Goal: Task Accomplishment & Management: Manage account settings

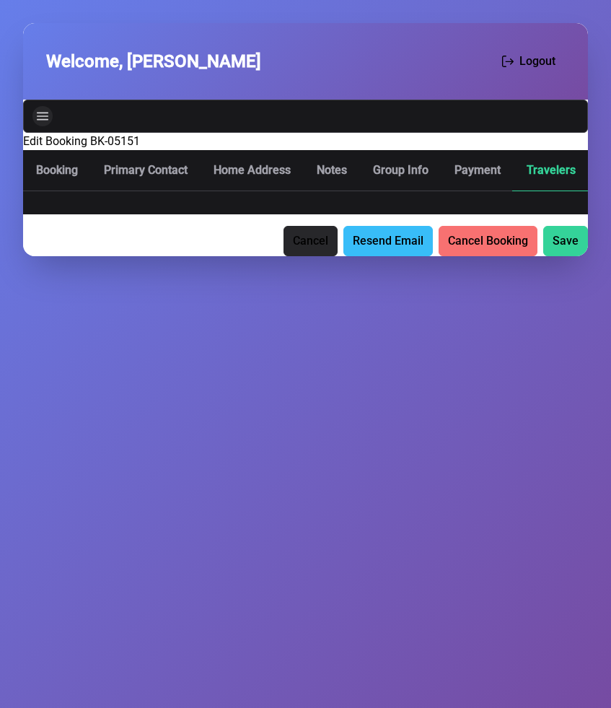
click at [45, 114] on icon "Navigation" at bounding box center [43, 116] width 12 height 12
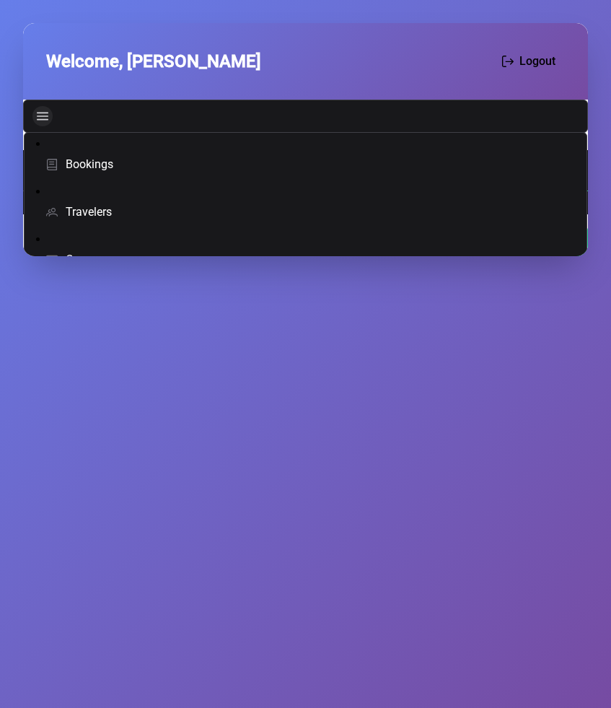
scroll to position [72, 0]
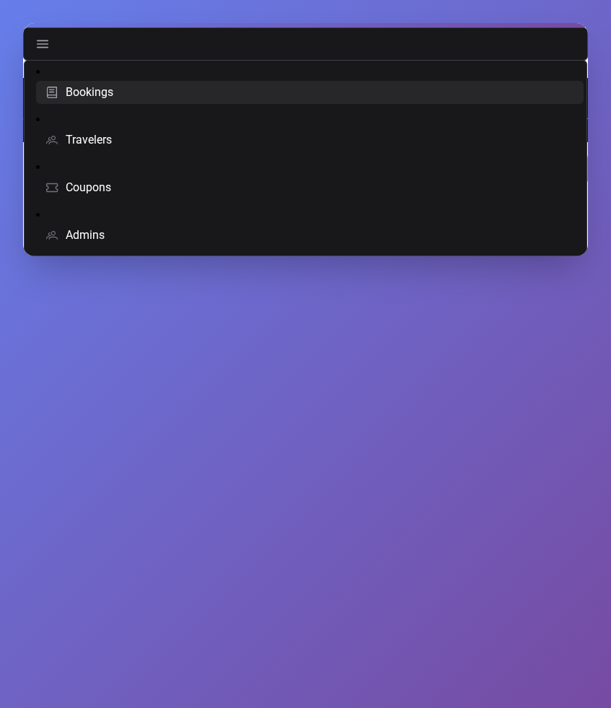
click at [72, 96] on span "Bookings" at bounding box center [90, 93] width 48 height 12
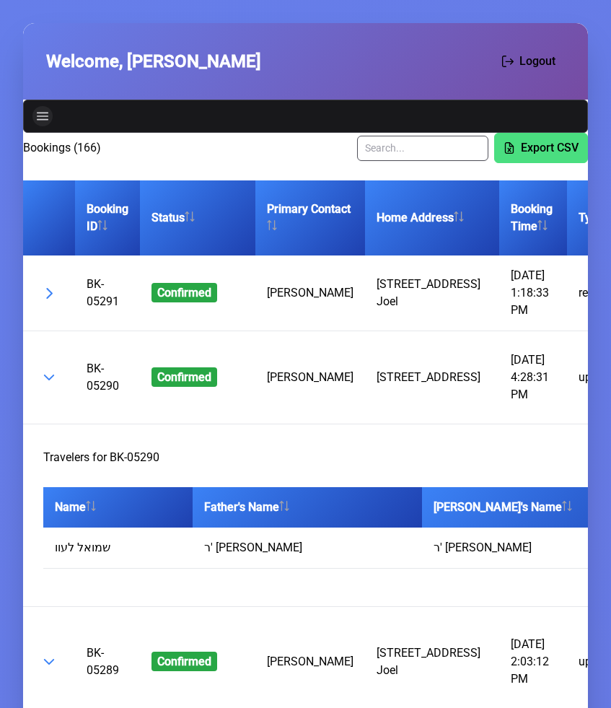
click at [43, 119] on icon "Navigation" at bounding box center [43, 117] width 12 height 8
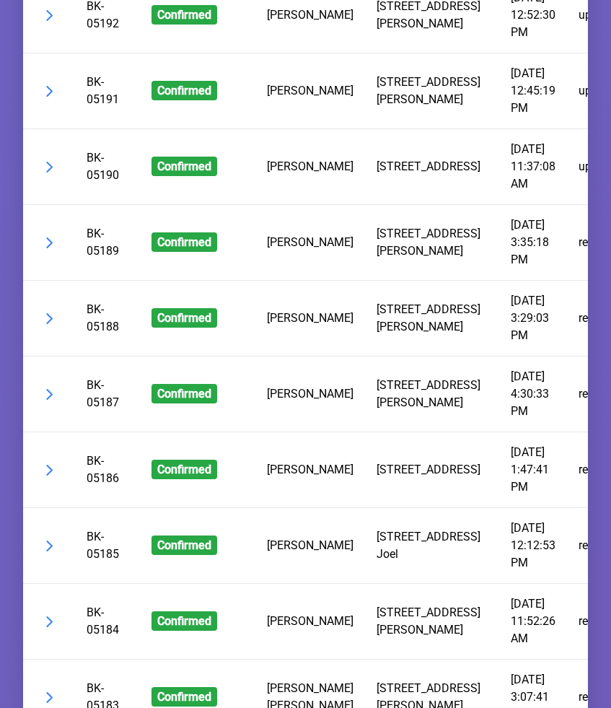
scroll to position [9142, 0]
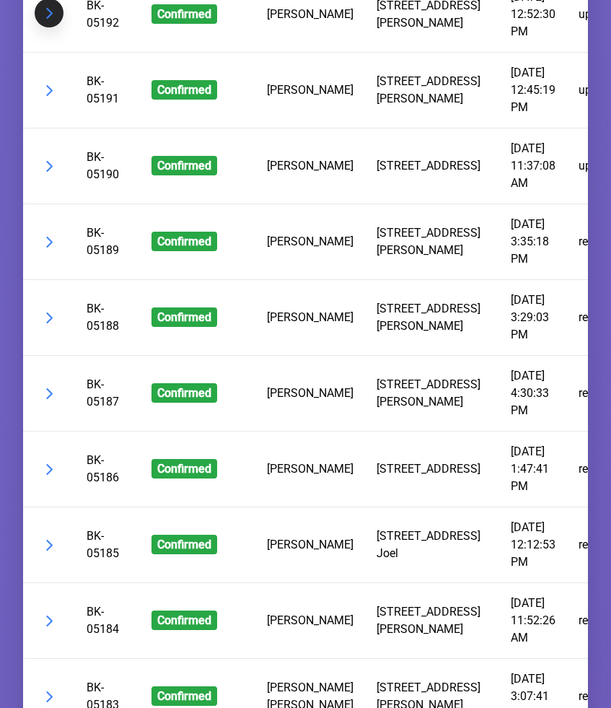
click at [54, 27] on button "button" at bounding box center [49, 13] width 29 height 29
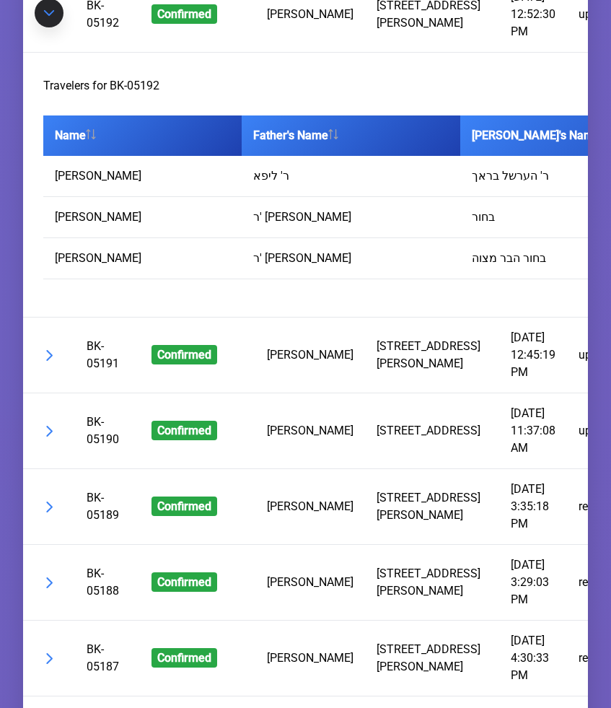
click at [54, 27] on button "button" at bounding box center [49, 13] width 29 height 29
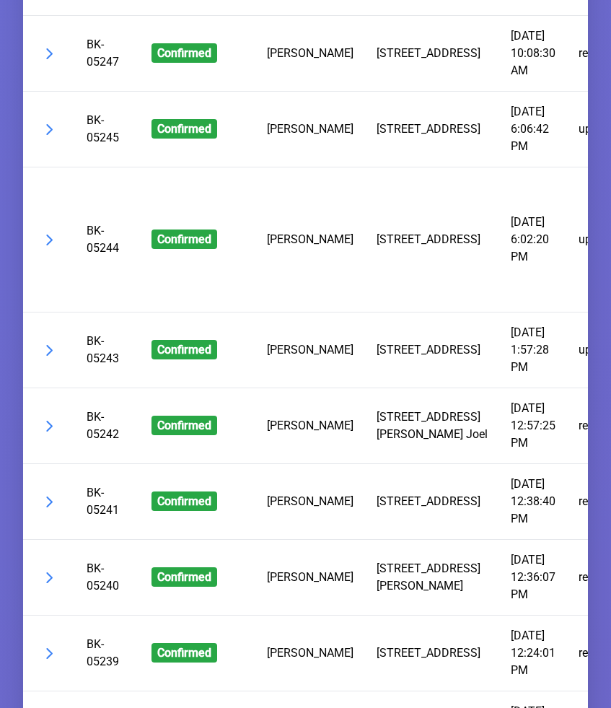
scroll to position [5901, 0]
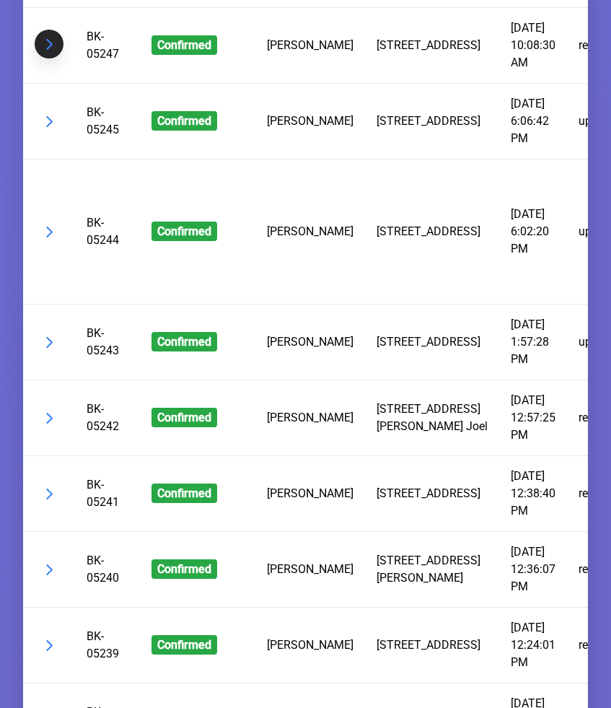
click at [51, 58] on button "button" at bounding box center [49, 44] width 29 height 29
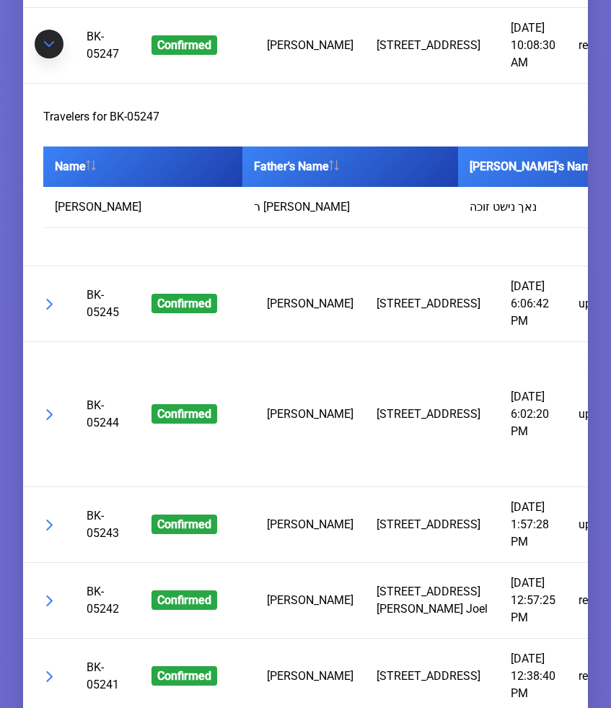
click at [53, 50] on span "button" at bounding box center [49, 44] width 12 height 12
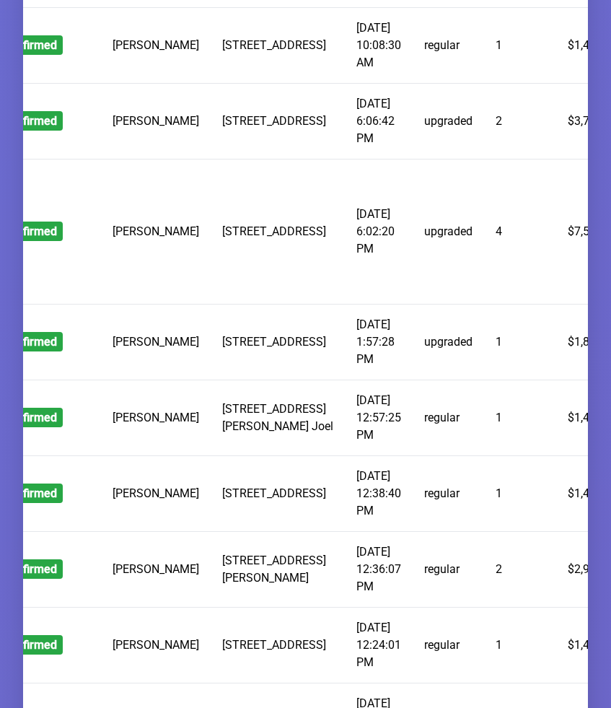
scroll to position [0, 0]
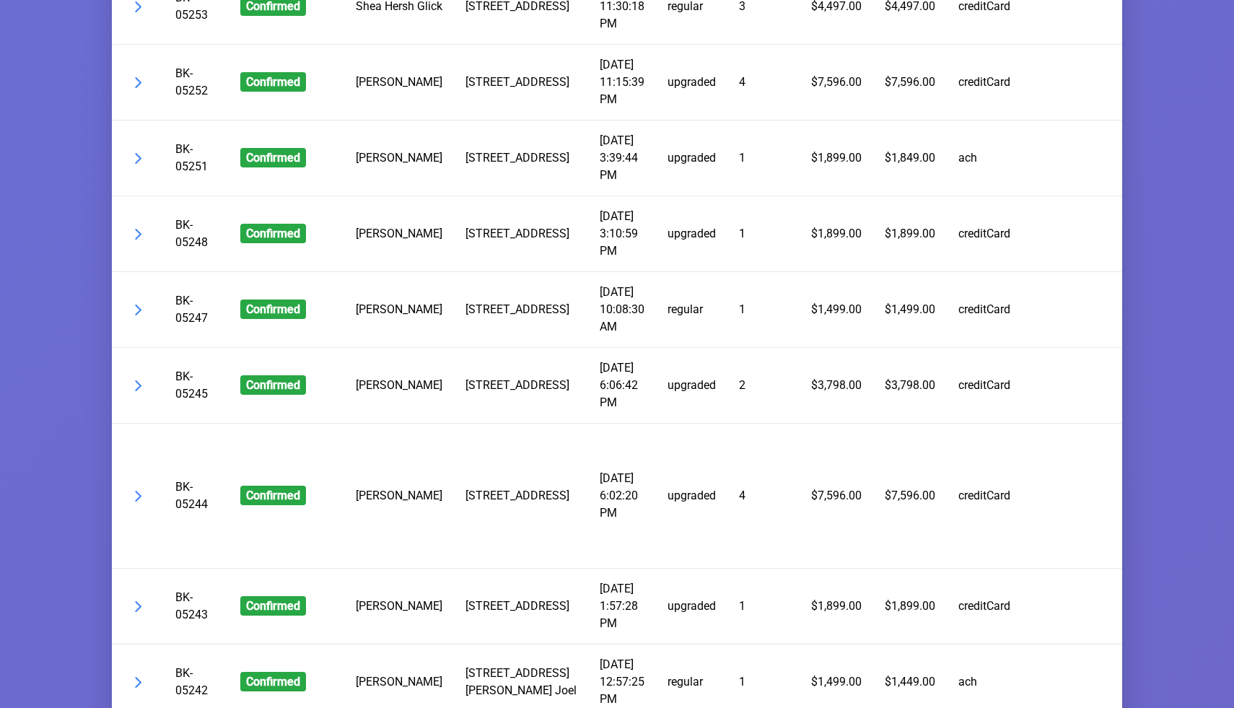
scroll to position [5665, 0]
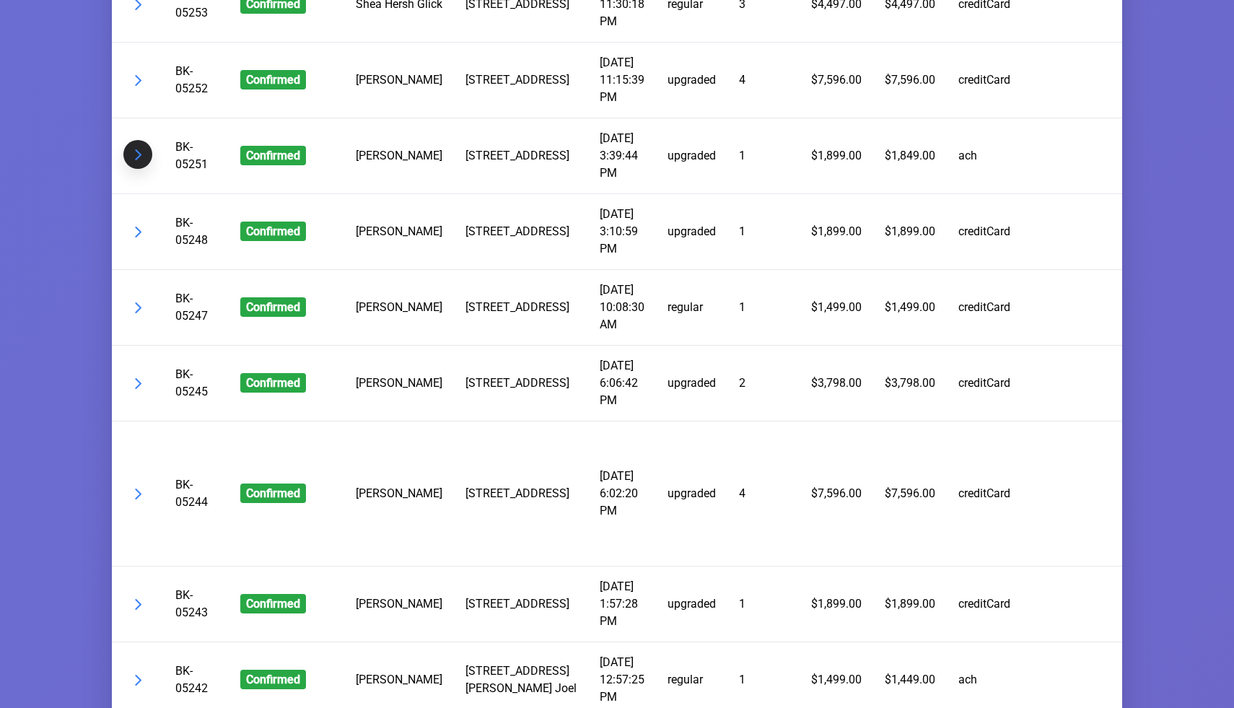
click at [137, 169] on button "button" at bounding box center [137, 154] width 29 height 29
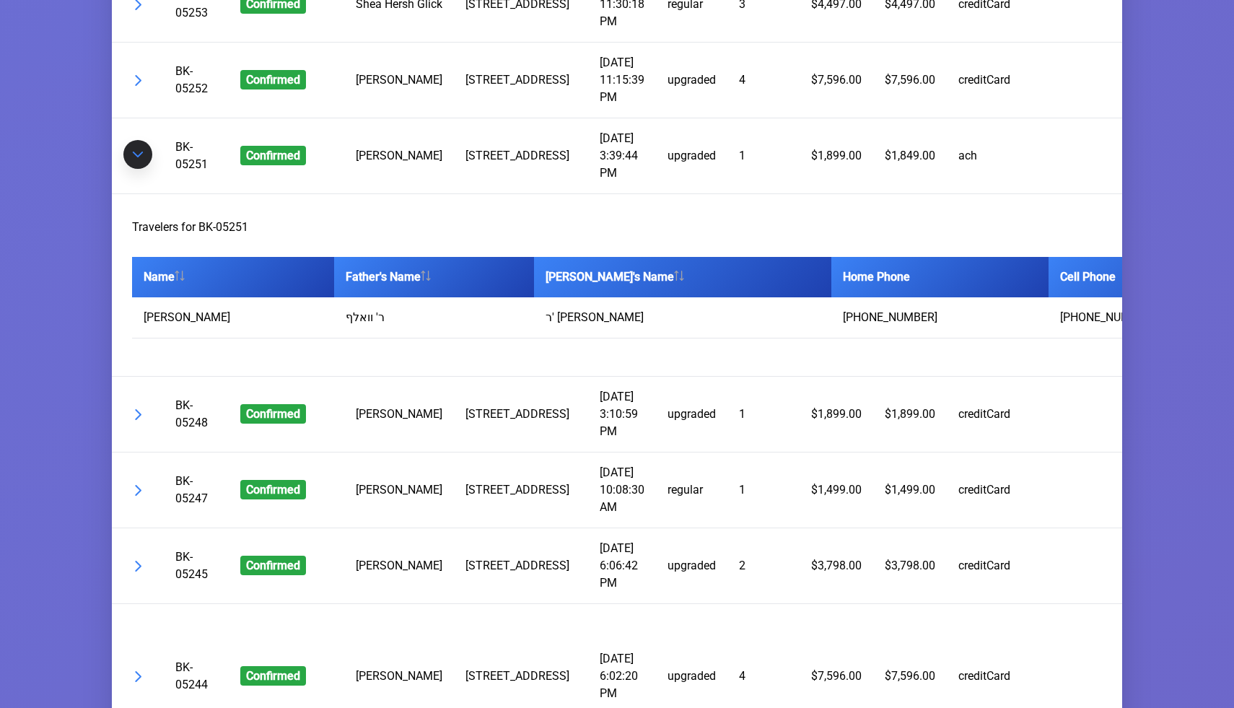
click at [137, 169] on button "button" at bounding box center [137, 154] width 29 height 29
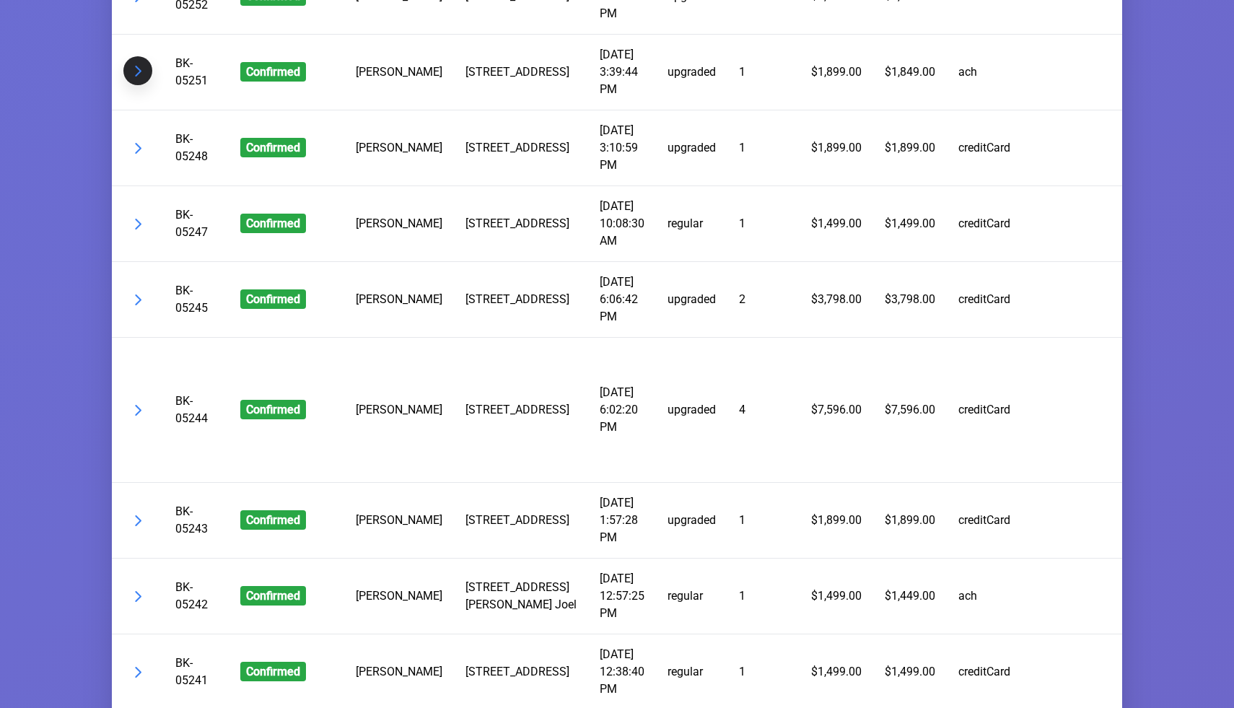
scroll to position [5751, 0]
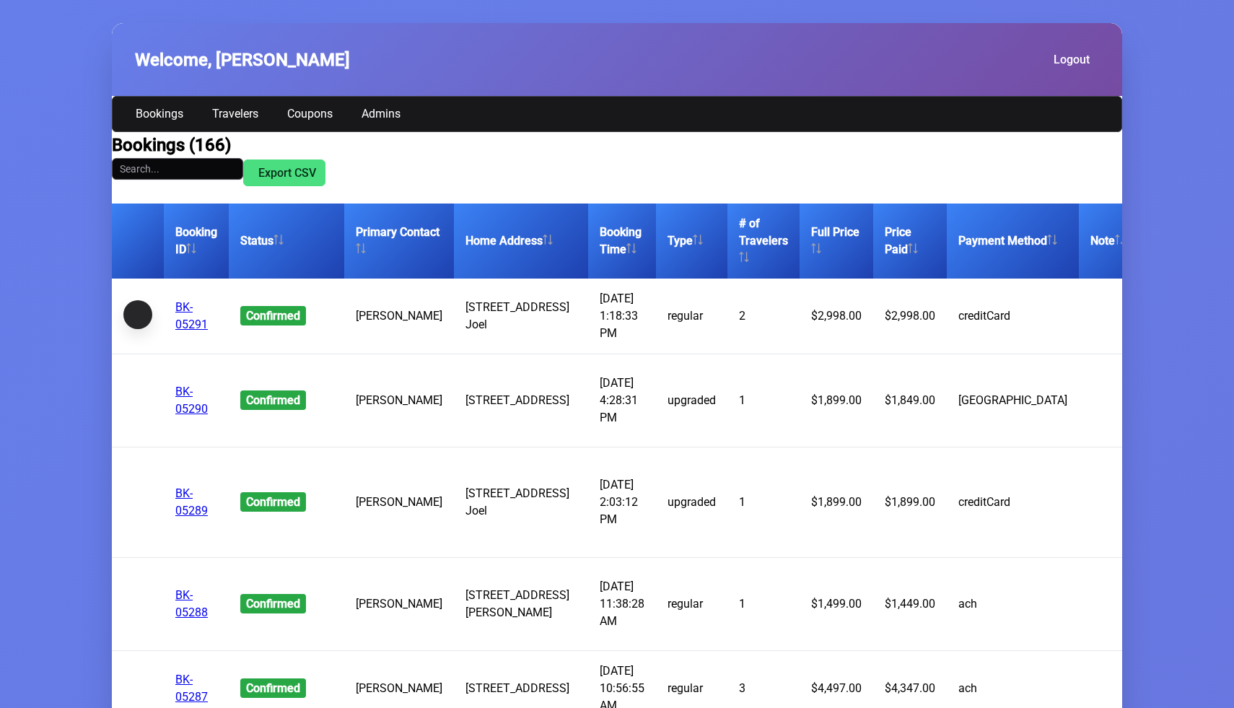
click at [144, 318] on button "button" at bounding box center [137, 314] width 29 height 29
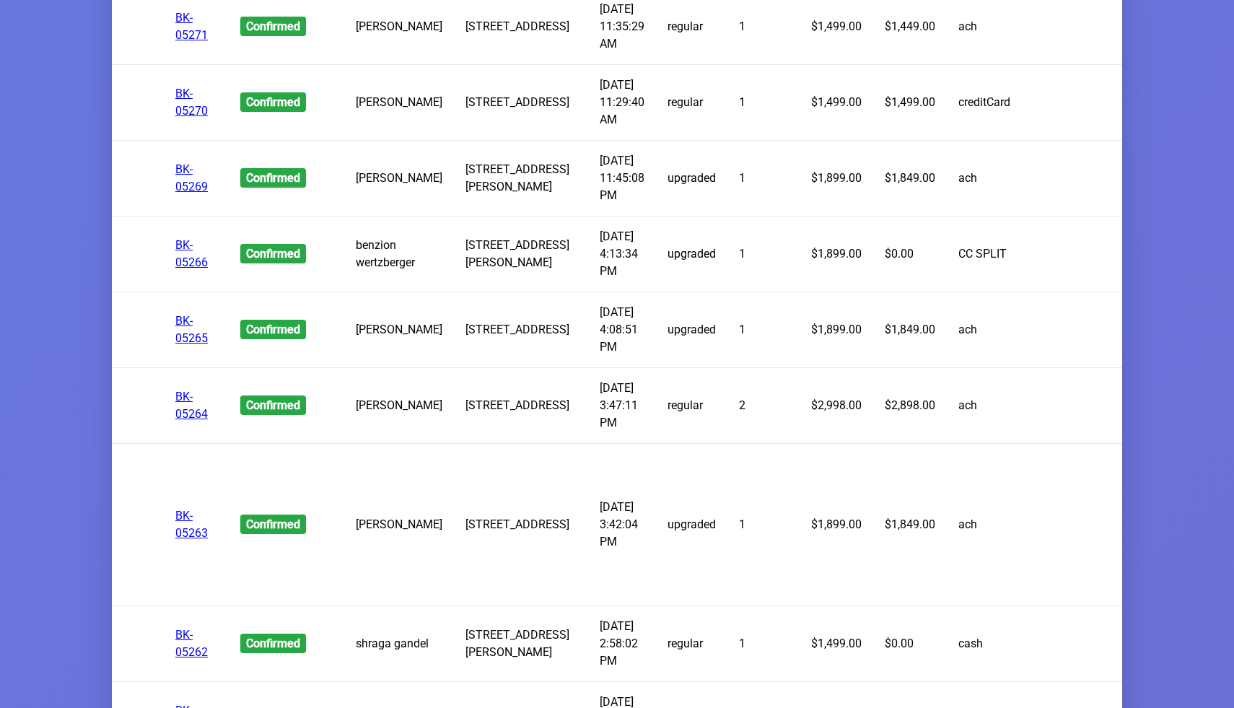
scroll to position [2231, 0]
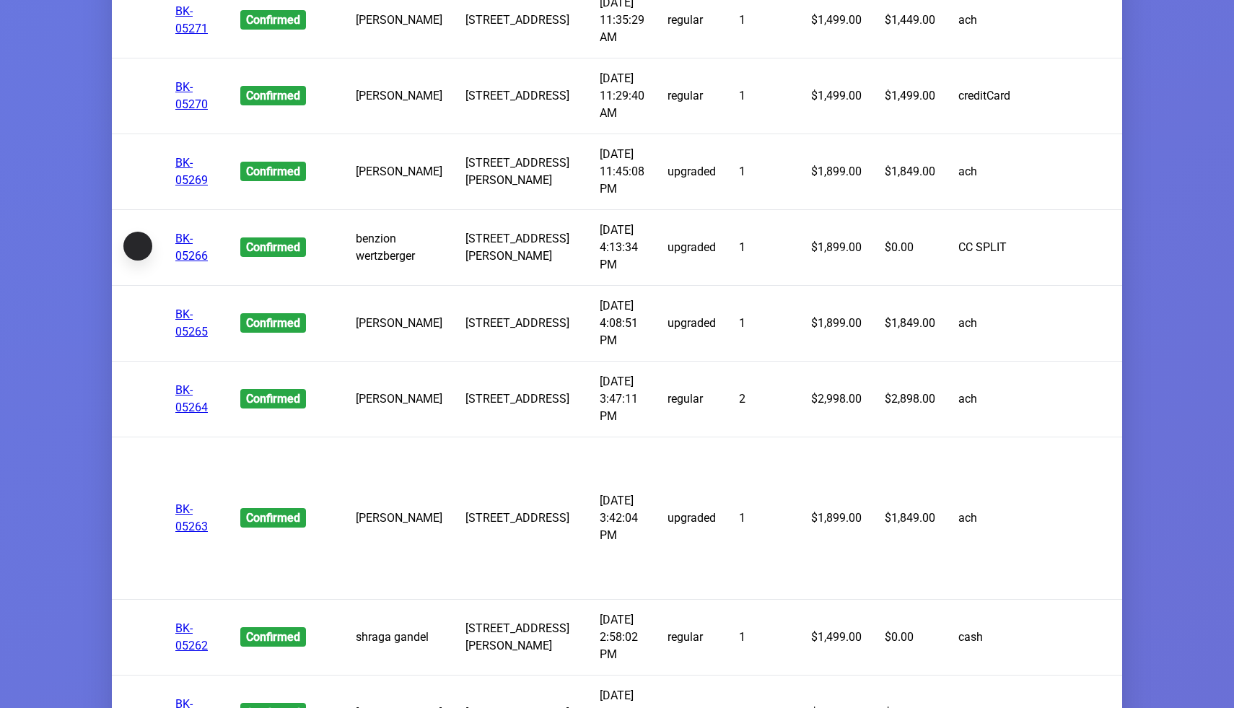
click at [145, 261] on button "button" at bounding box center [137, 246] width 29 height 29
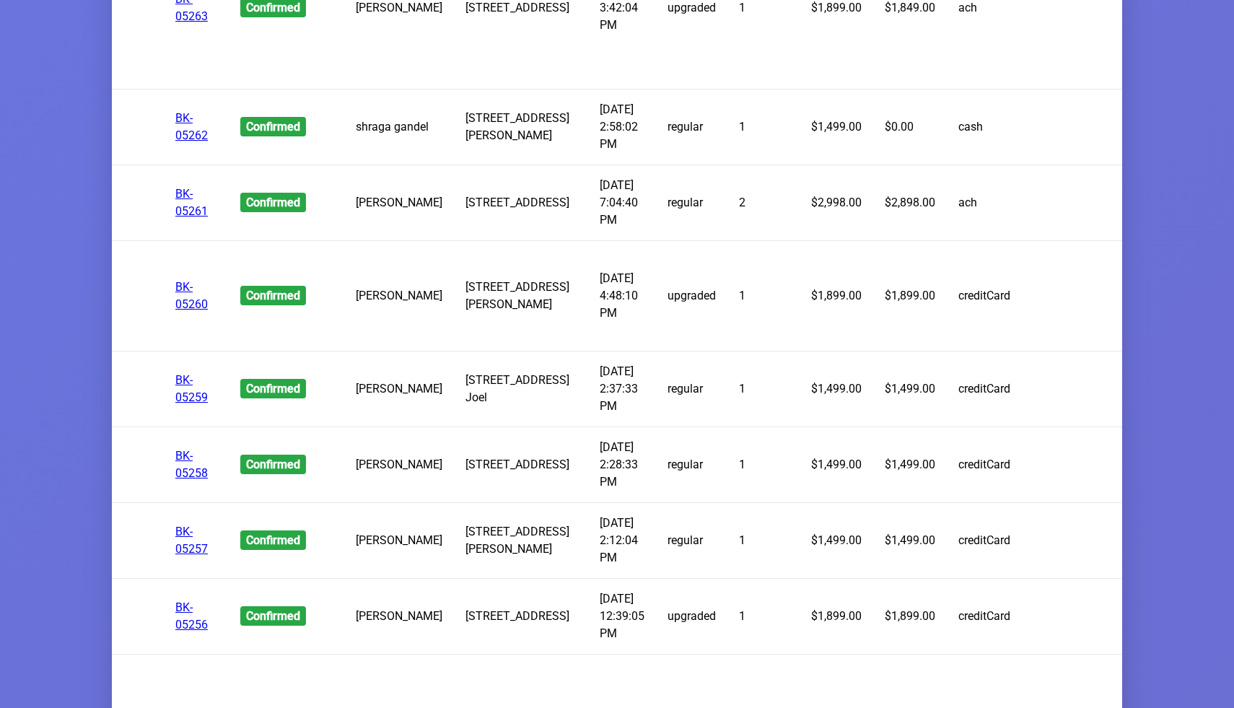
scroll to position [2922, 0]
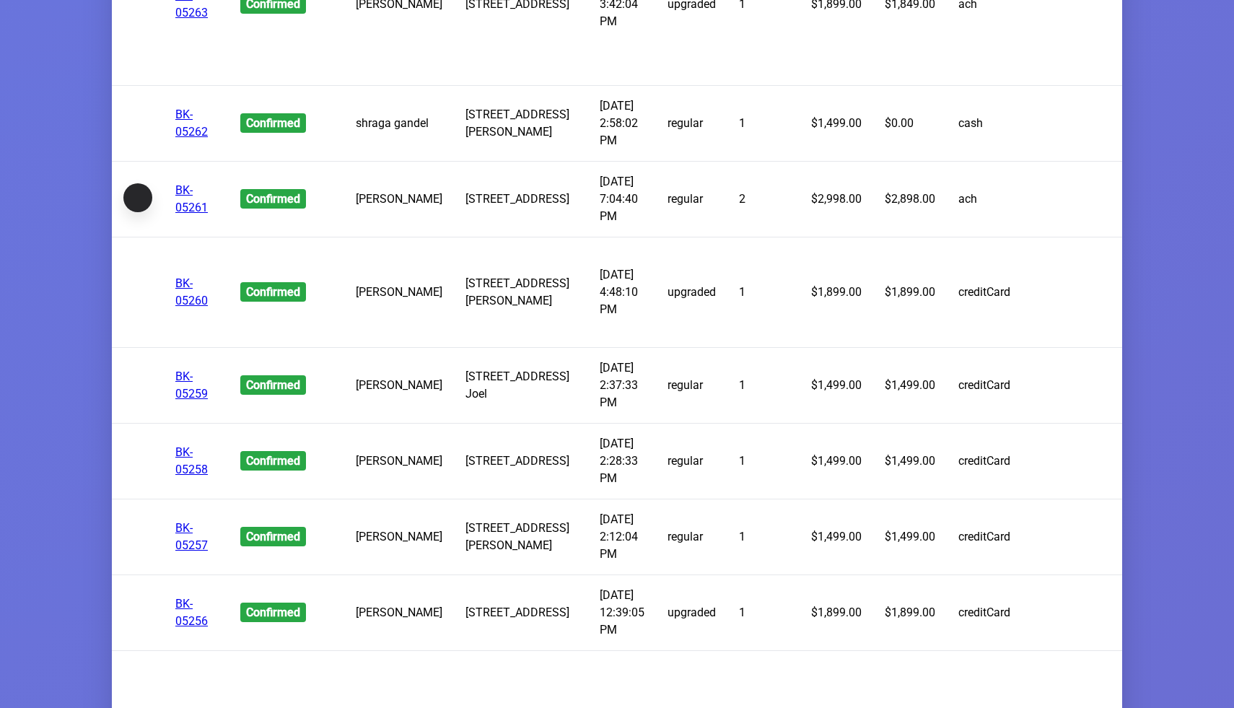
click at [143, 212] on button "button" at bounding box center [137, 197] width 29 height 29
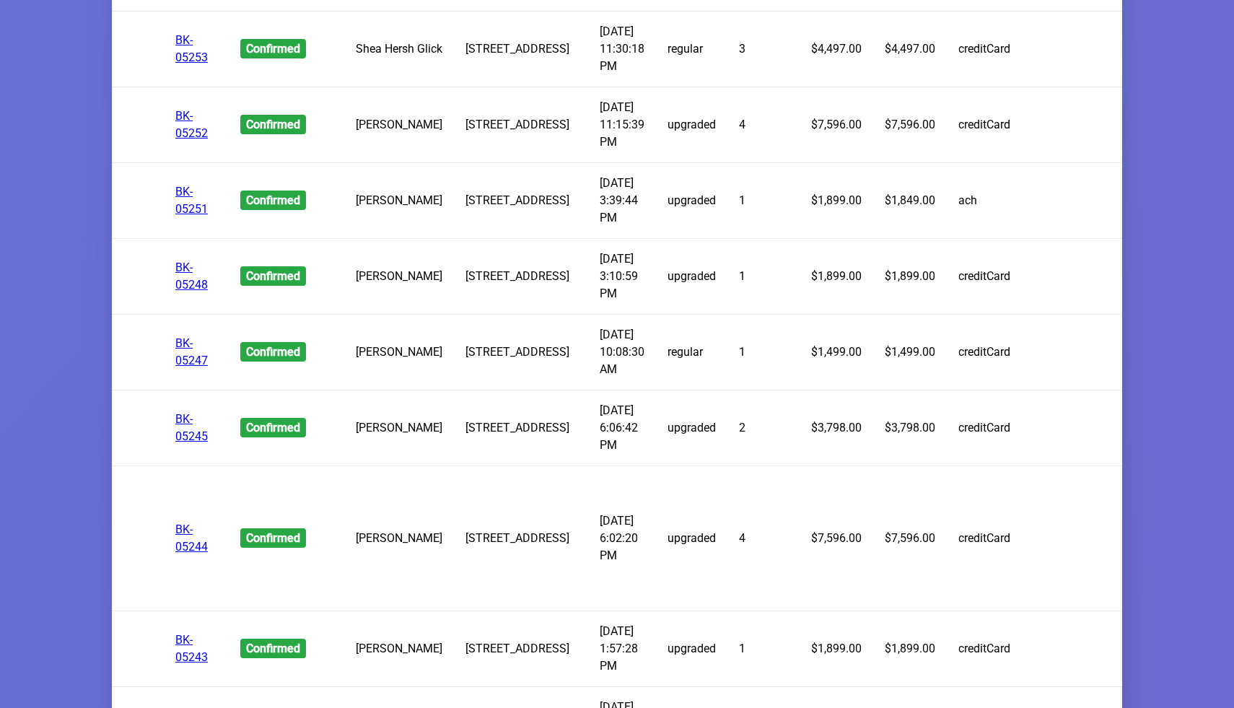
scroll to position [4061, 0]
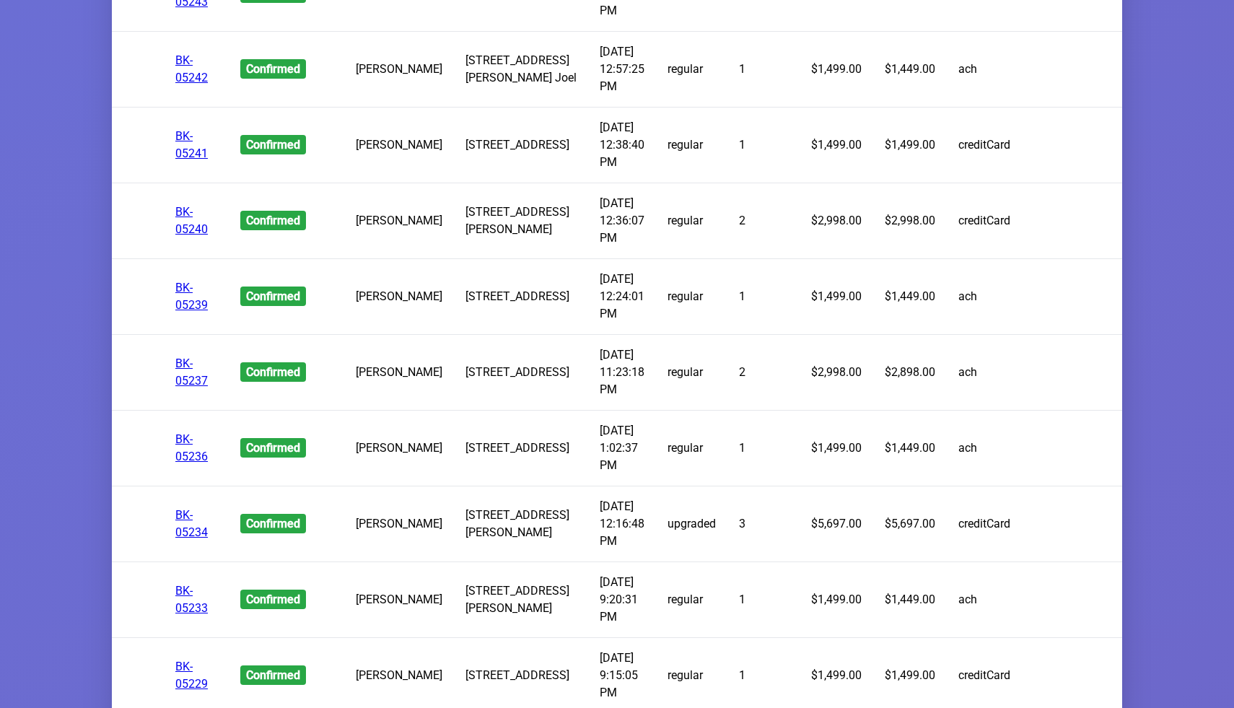
scroll to position [4915, 0]
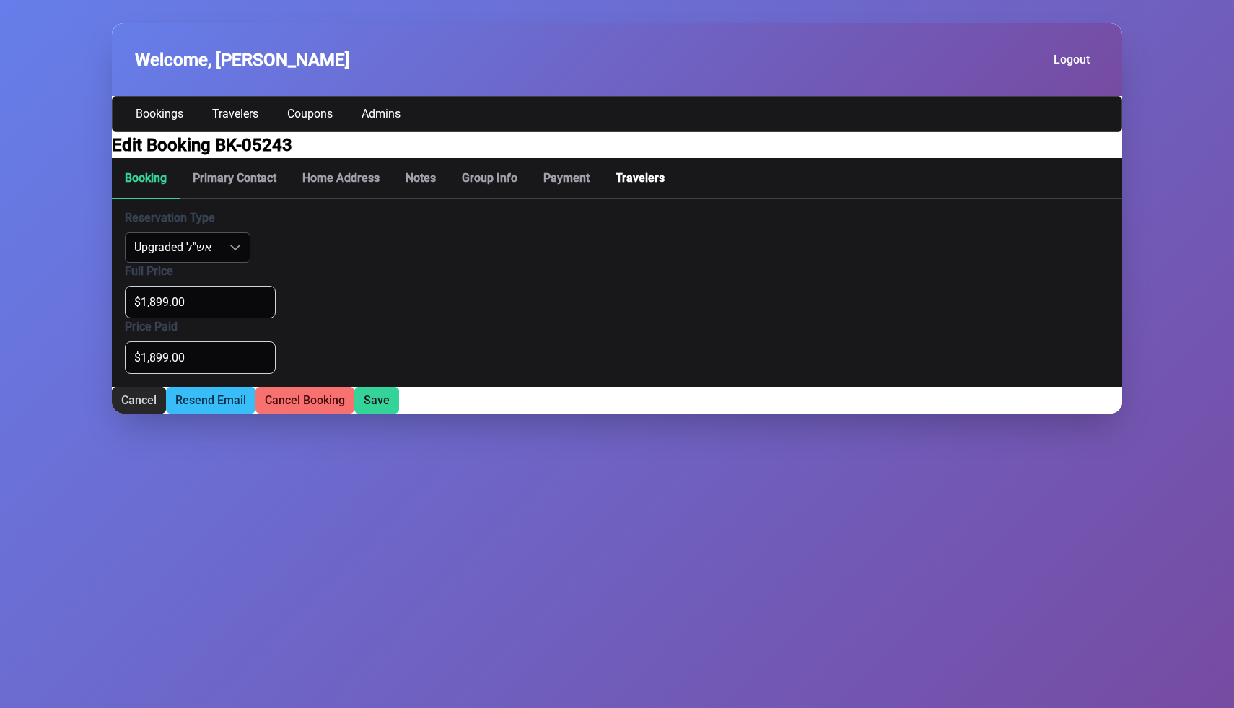
click at [641, 199] on p-tab "Travelers" at bounding box center [640, 178] width 75 height 41
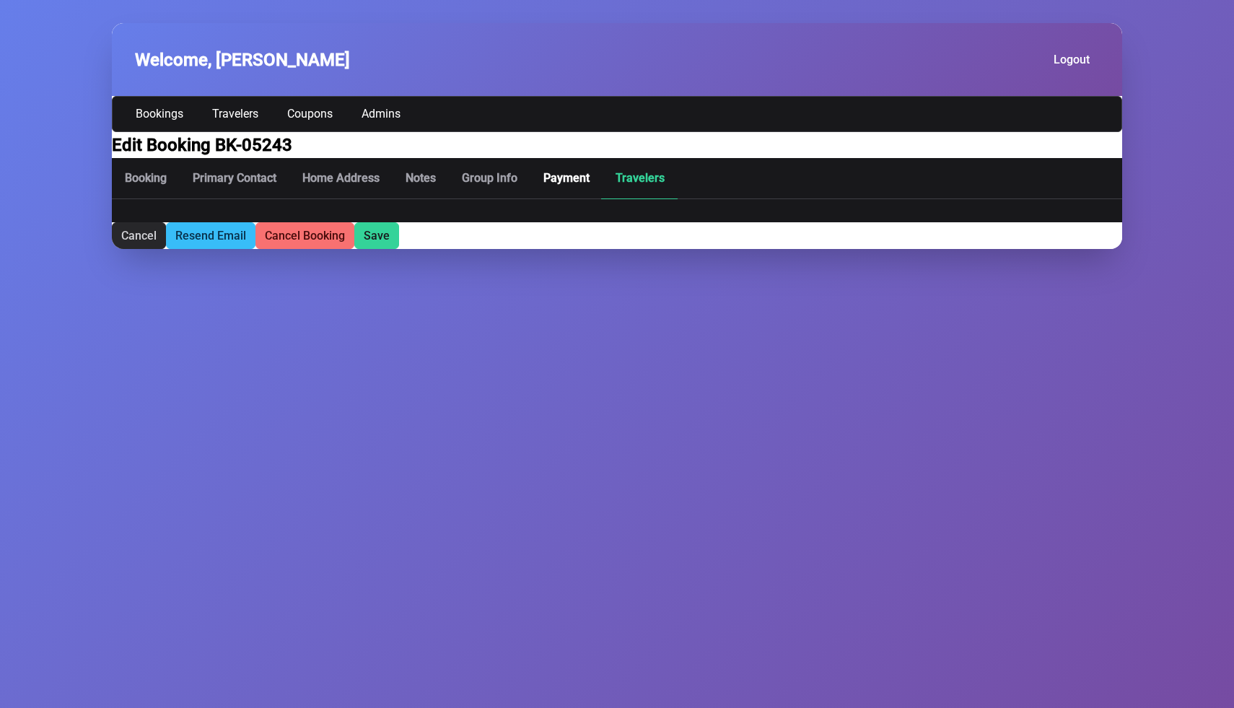
click at [583, 199] on p-tab "Payment" at bounding box center [566, 178] width 72 height 41
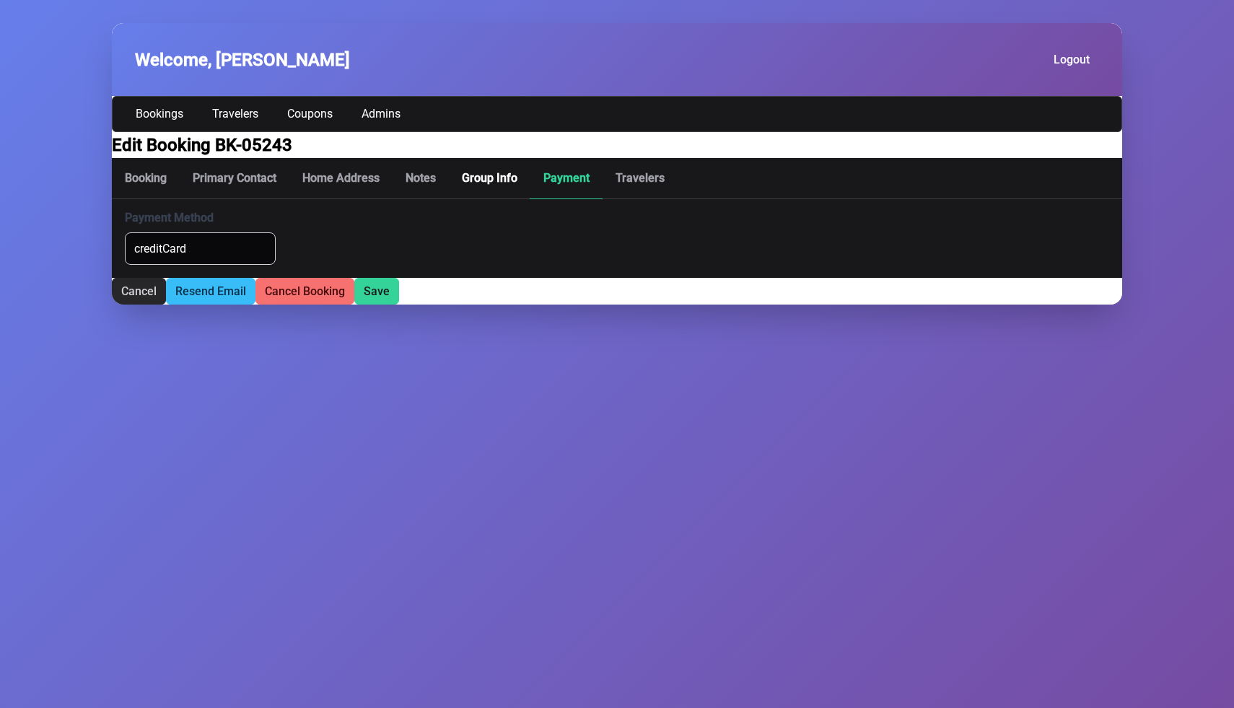
click at [478, 199] on p-tab "Group Info" at bounding box center [490, 178] width 82 height 41
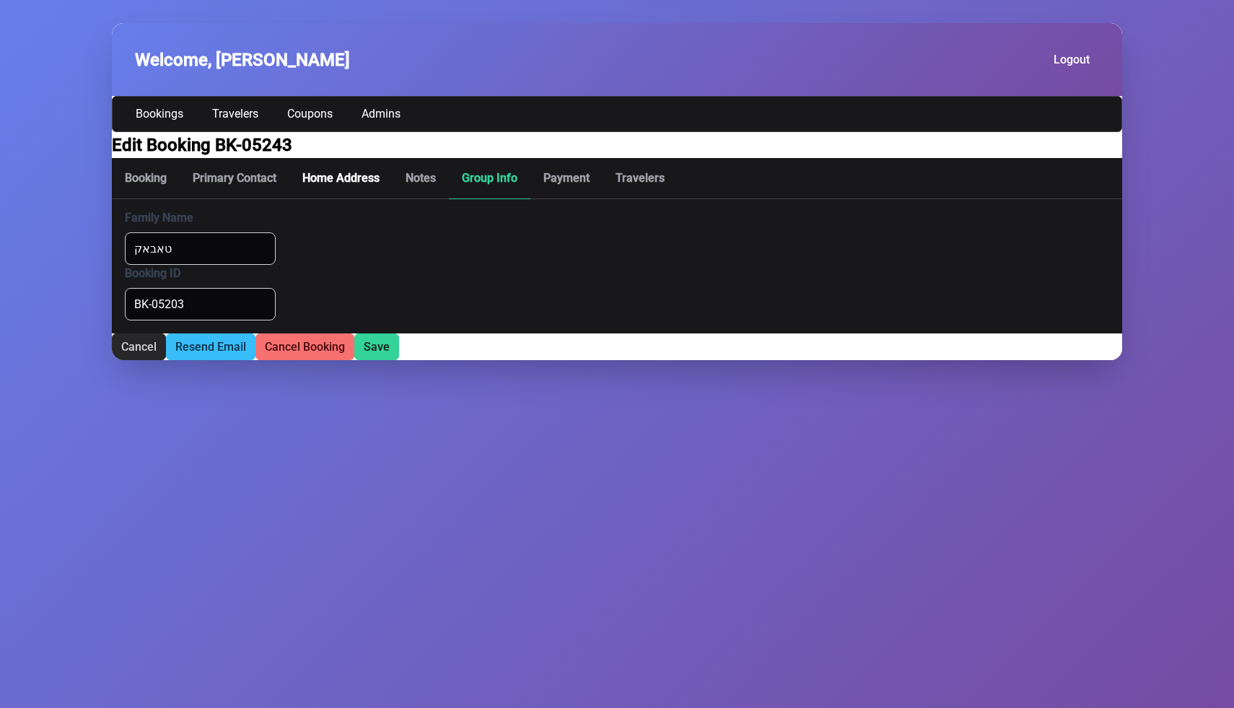
click at [339, 190] on p-tab "Home Address" at bounding box center [340, 178] width 103 height 41
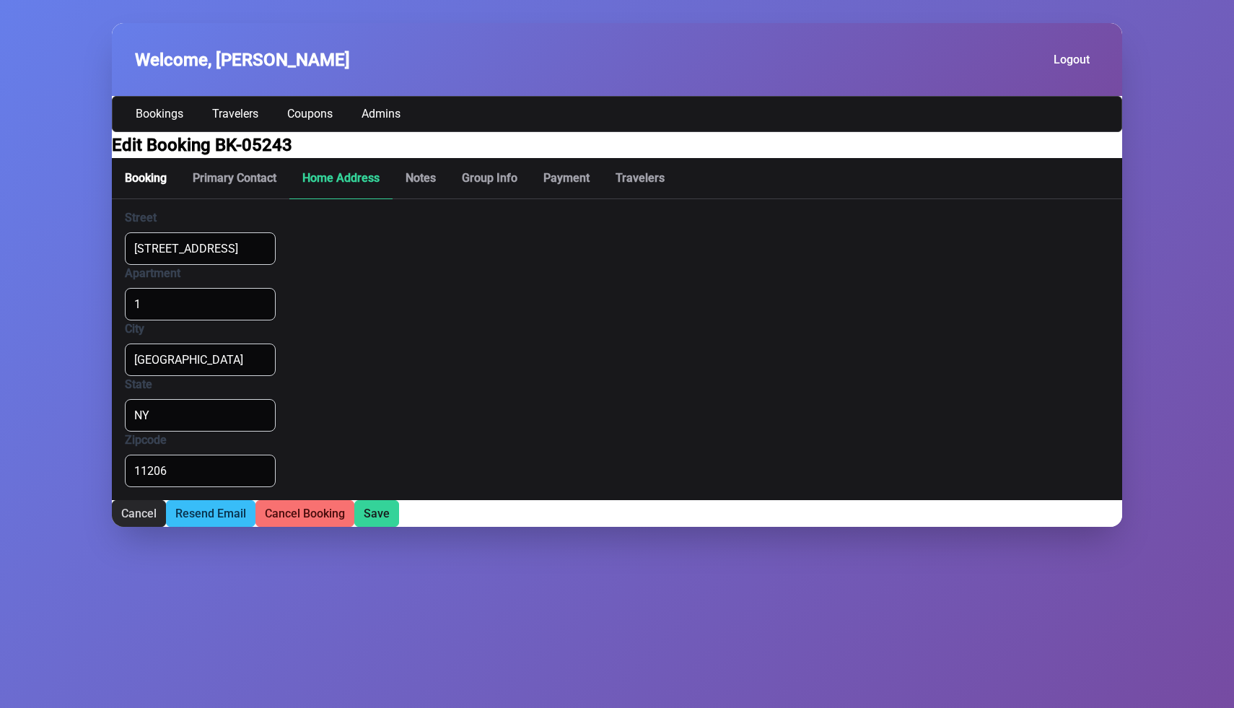
click at [138, 199] on p-tab "Booking" at bounding box center [146, 178] width 68 height 41
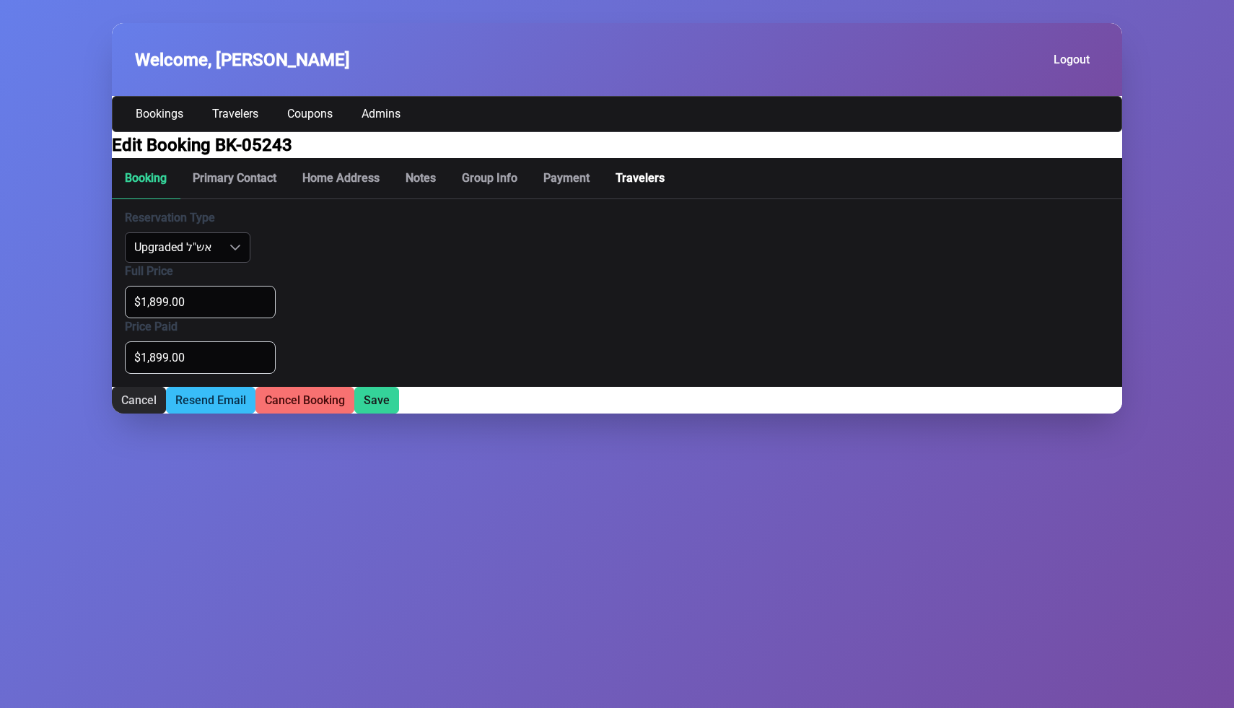
click at [647, 199] on p-tab "Travelers" at bounding box center [640, 178] width 75 height 41
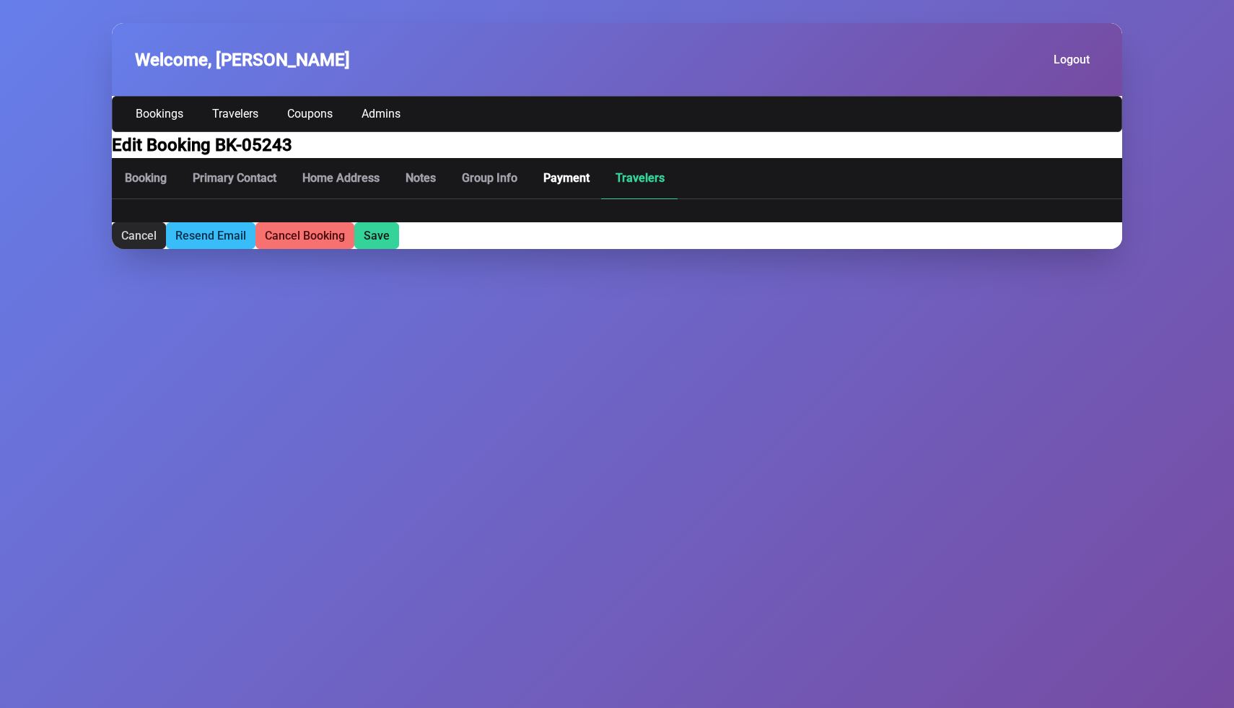
click at [572, 195] on p-tab "Payment" at bounding box center [566, 178] width 72 height 41
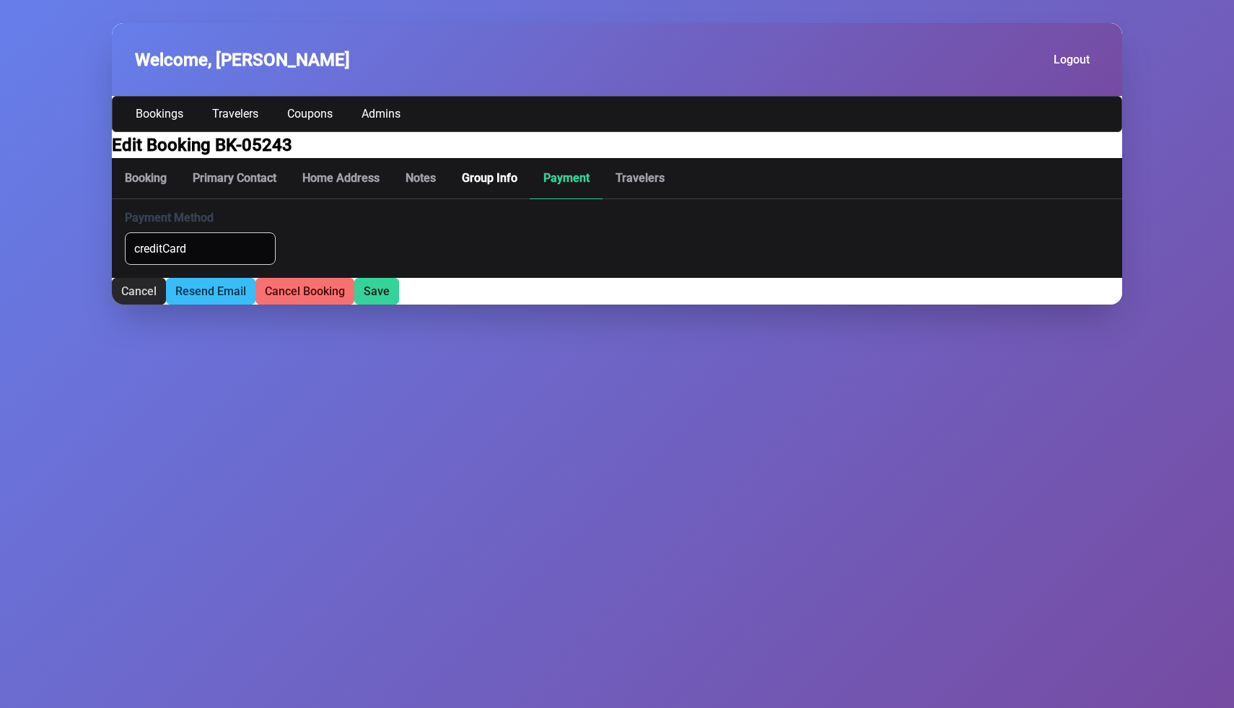
click at [507, 197] on p-tab "Group Info" at bounding box center [490, 178] width 82 height 41
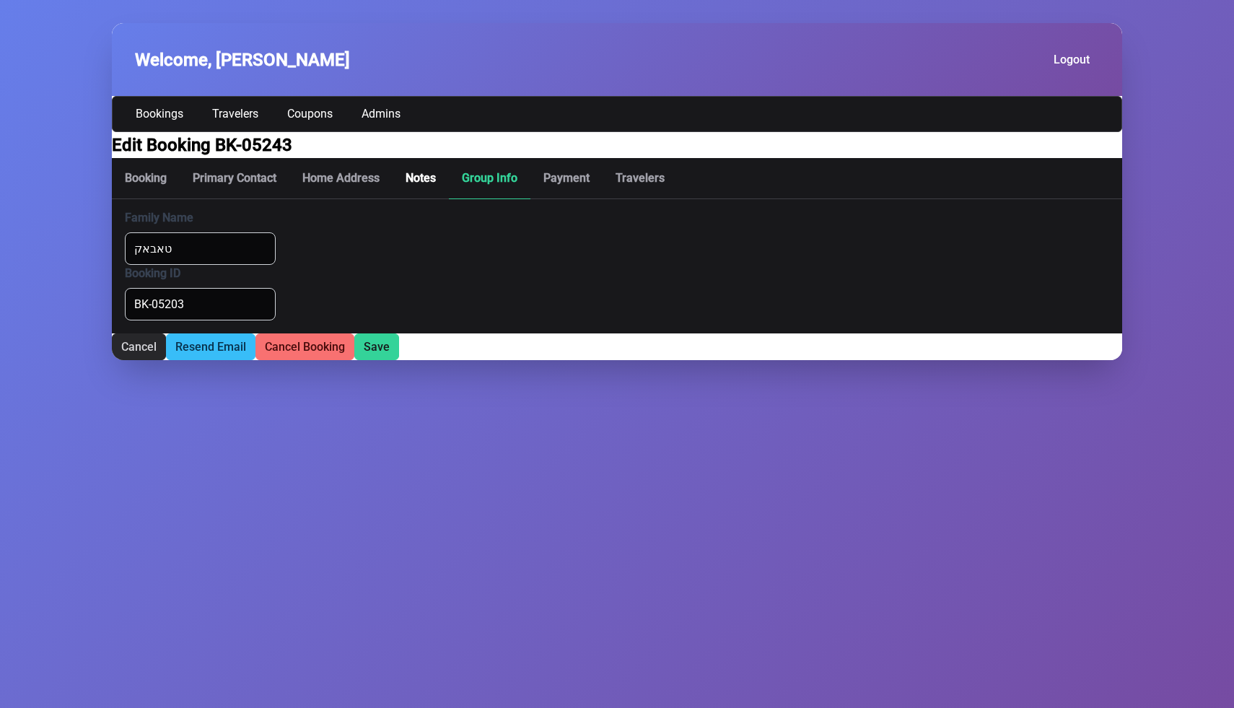
click at [418, 199] on p-tab "Notes" at bounding box center [421, 178] width 56 height 41
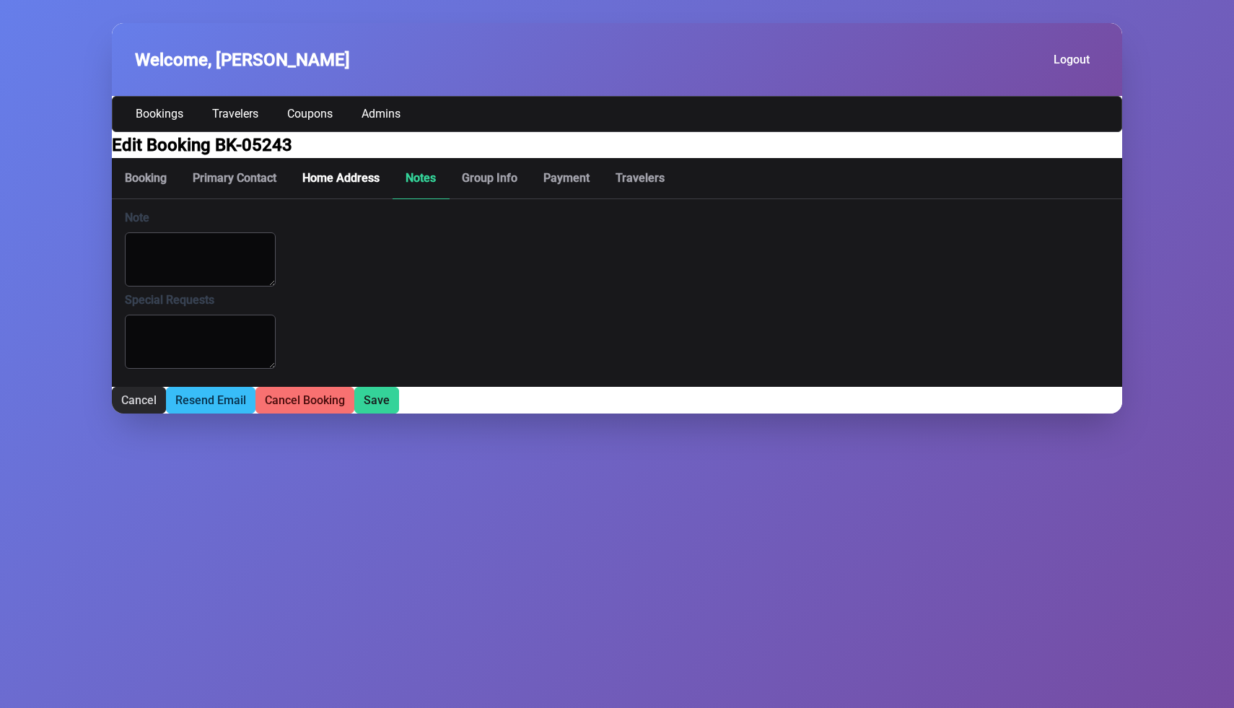
click at [346, 199] on p-tab "Home Address" at bounding box center [340, 178] width 103 height 41
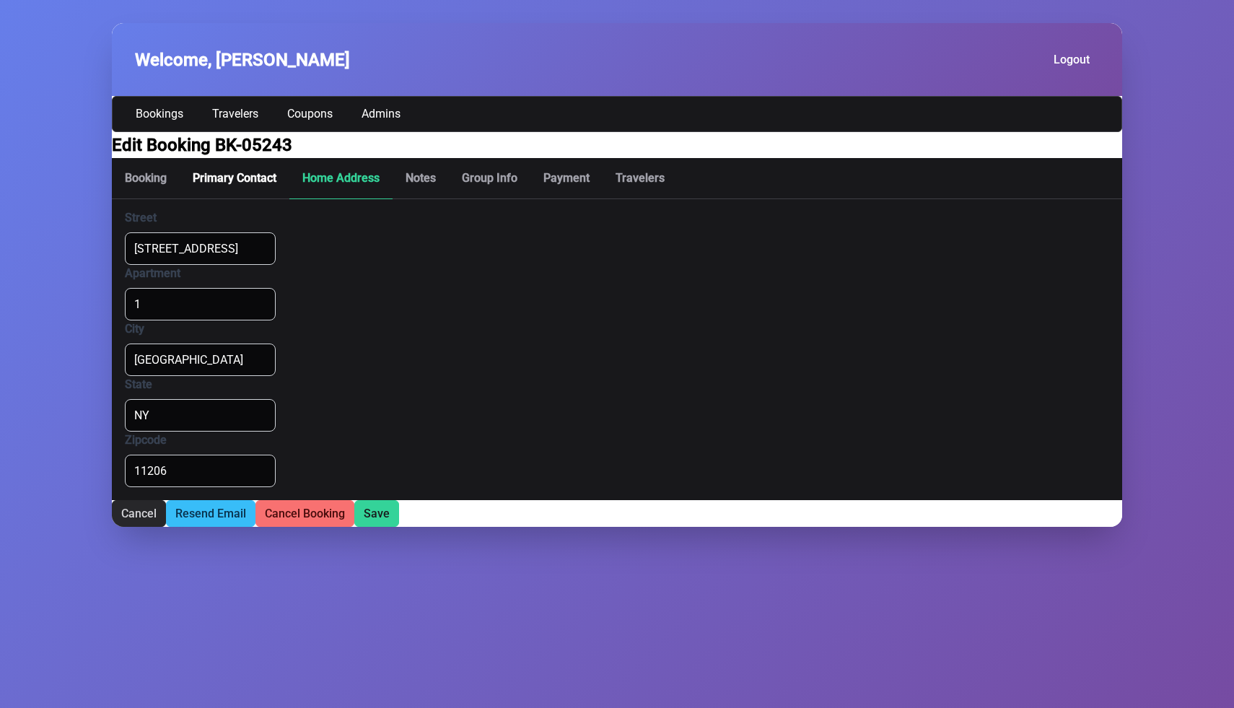
click at [234, 199] on p-tab "Primary Contact" at bounding box center [235, 178] width 110 height 41
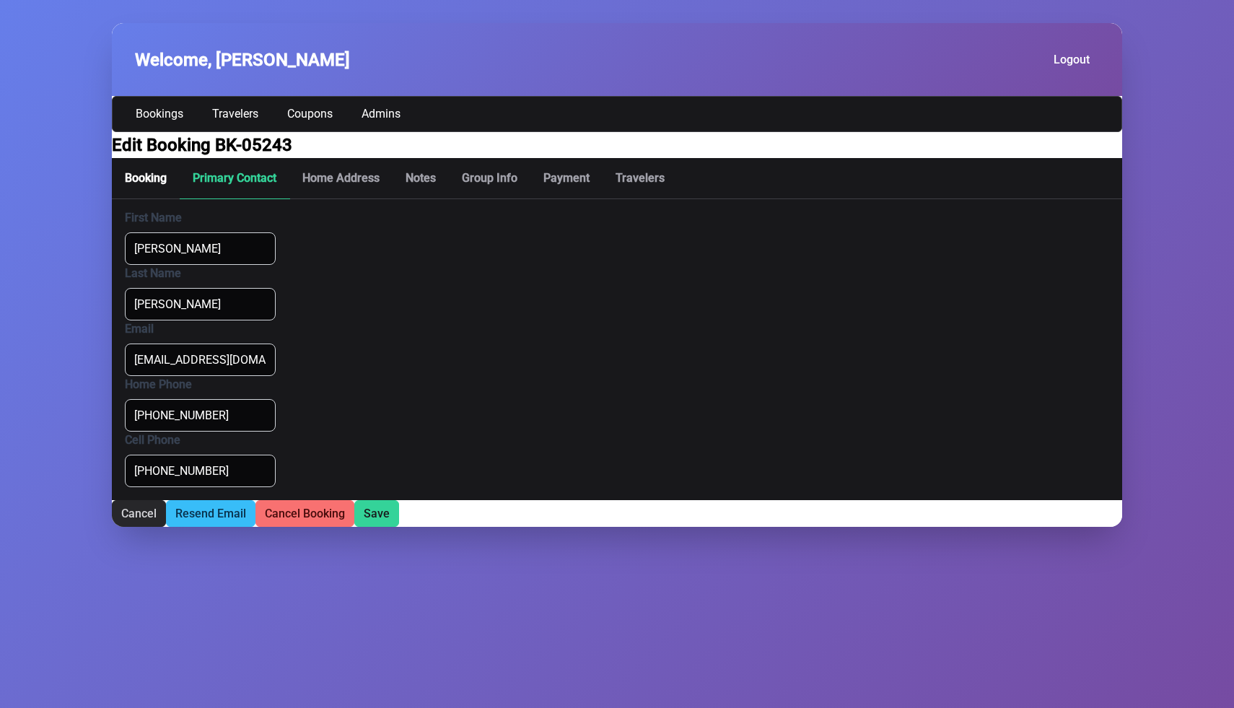
click at [137, 199] on p-tab "Booking" at bounding box center [146, 178] width 68 height 41
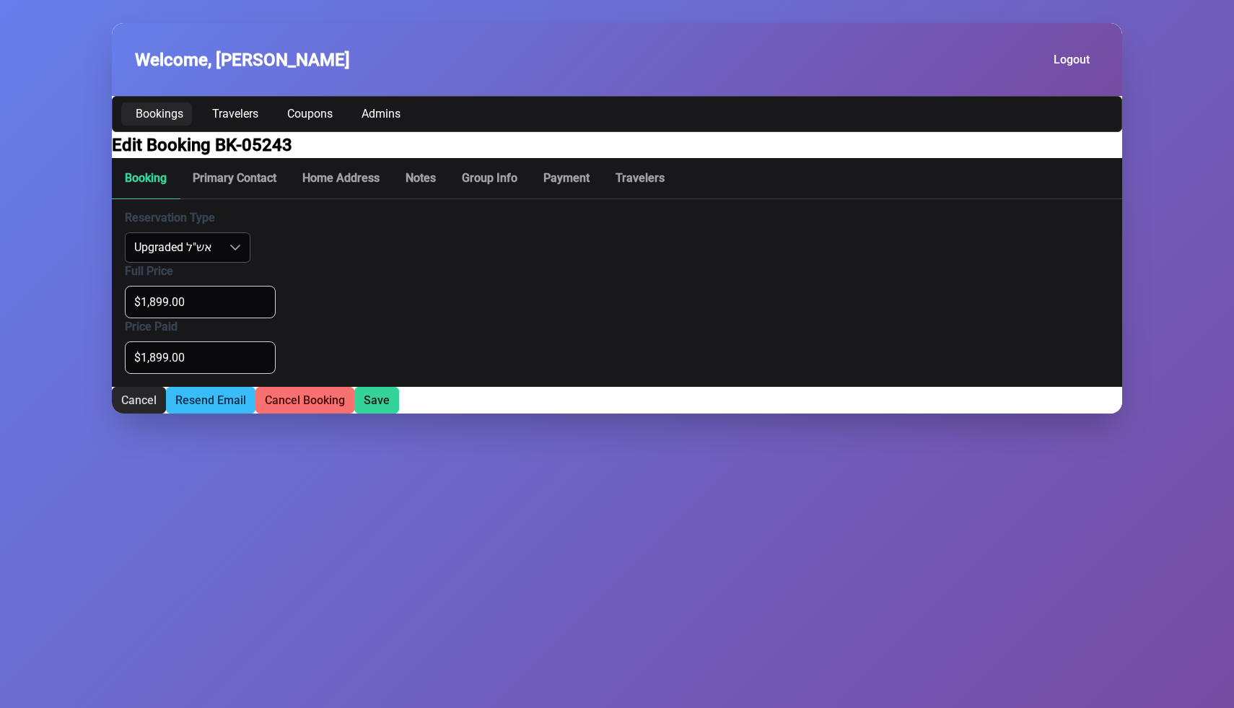
click at [192, 126] on link "Bookings" at bounding box center [156, 113] width 71 height 23
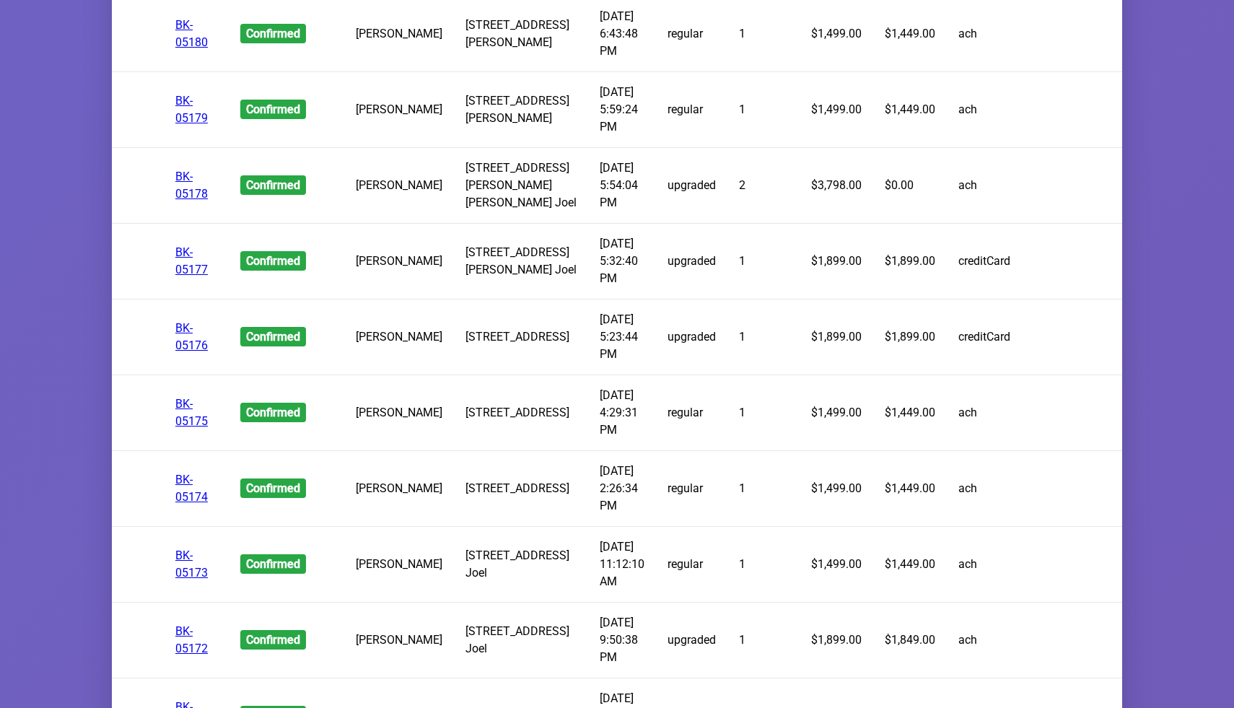
scroll to position [8869, 0]
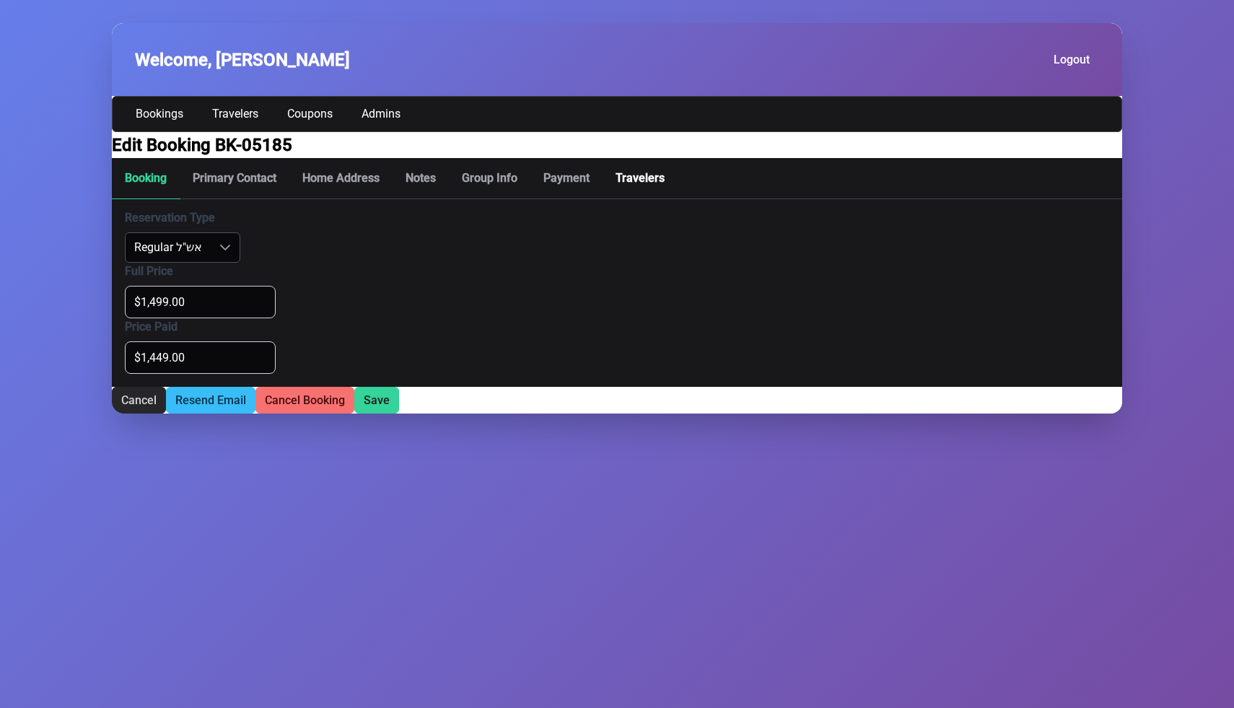
click at [634, 188] on p-tab "Travelers" at bounding box center [640, 178] width 75 height 41
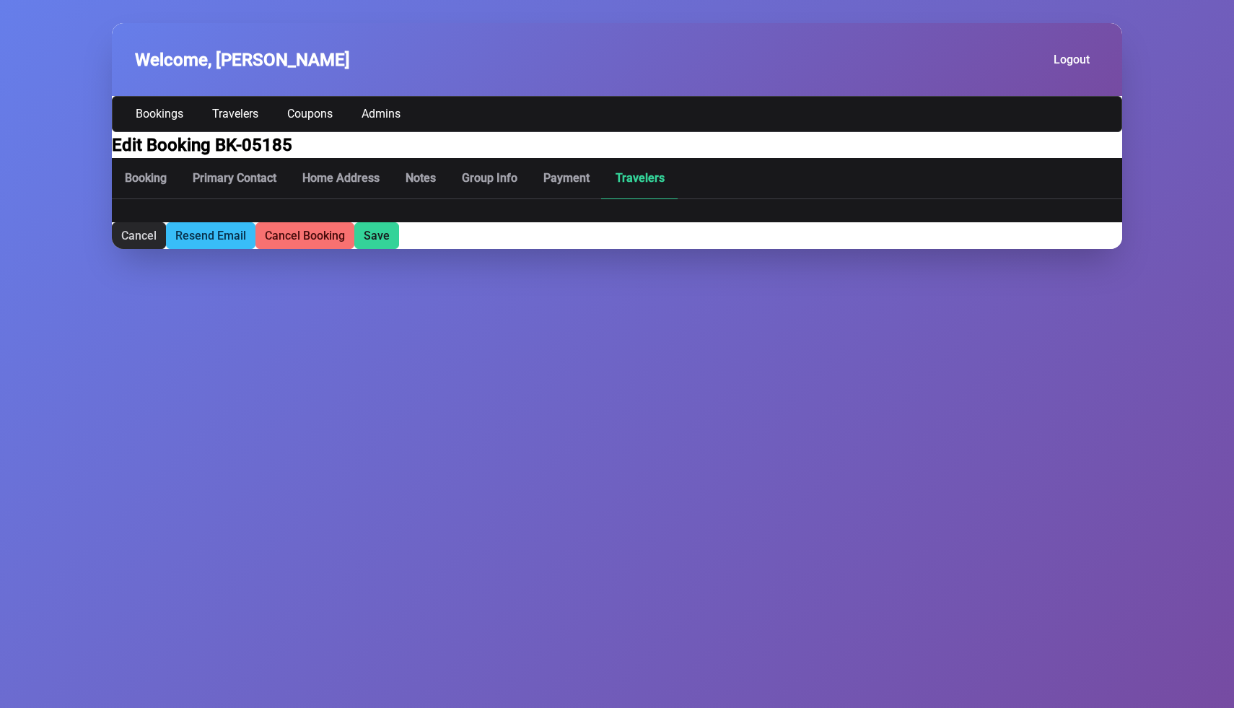
click at [634, 189] on p-tab "Travelers" at bounding box center [640, 178] width 75 height 41
click at [157, 241] on span "Cancel" at bounding box center [138, 234] width 35 height 14
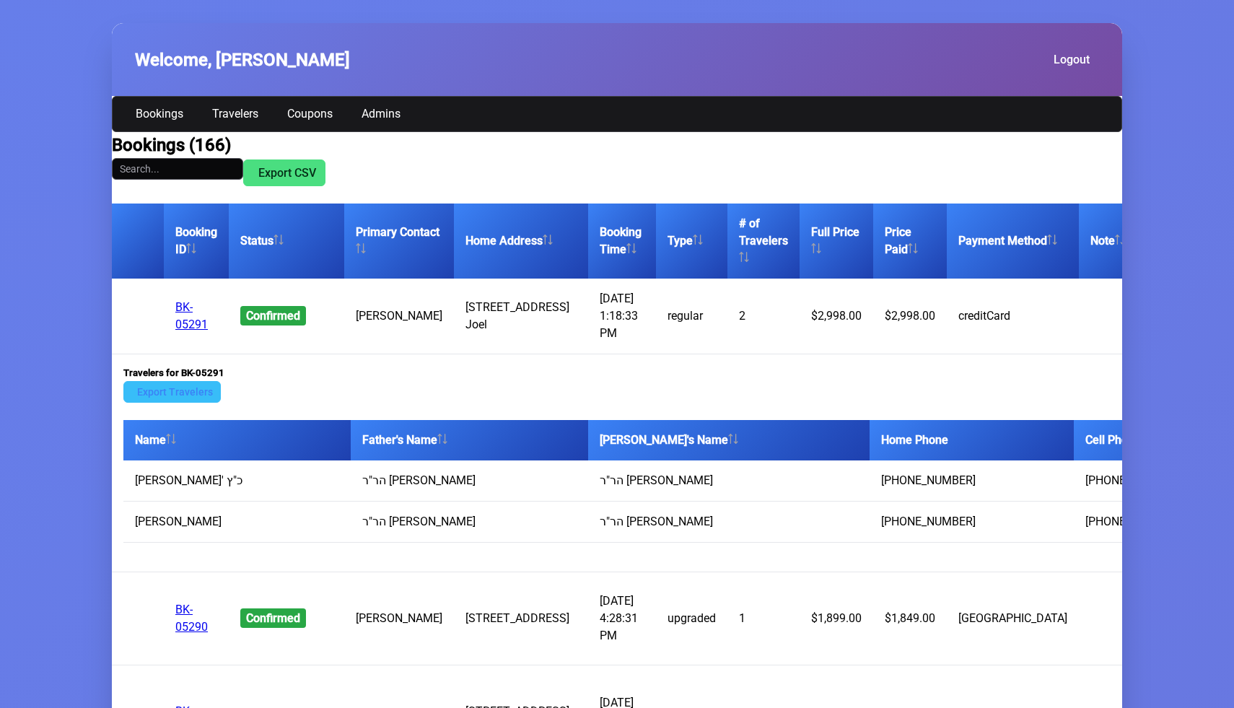
click at [186, 315] on link "BK-05291" at bounding box center [191, 315] width 32 height 31
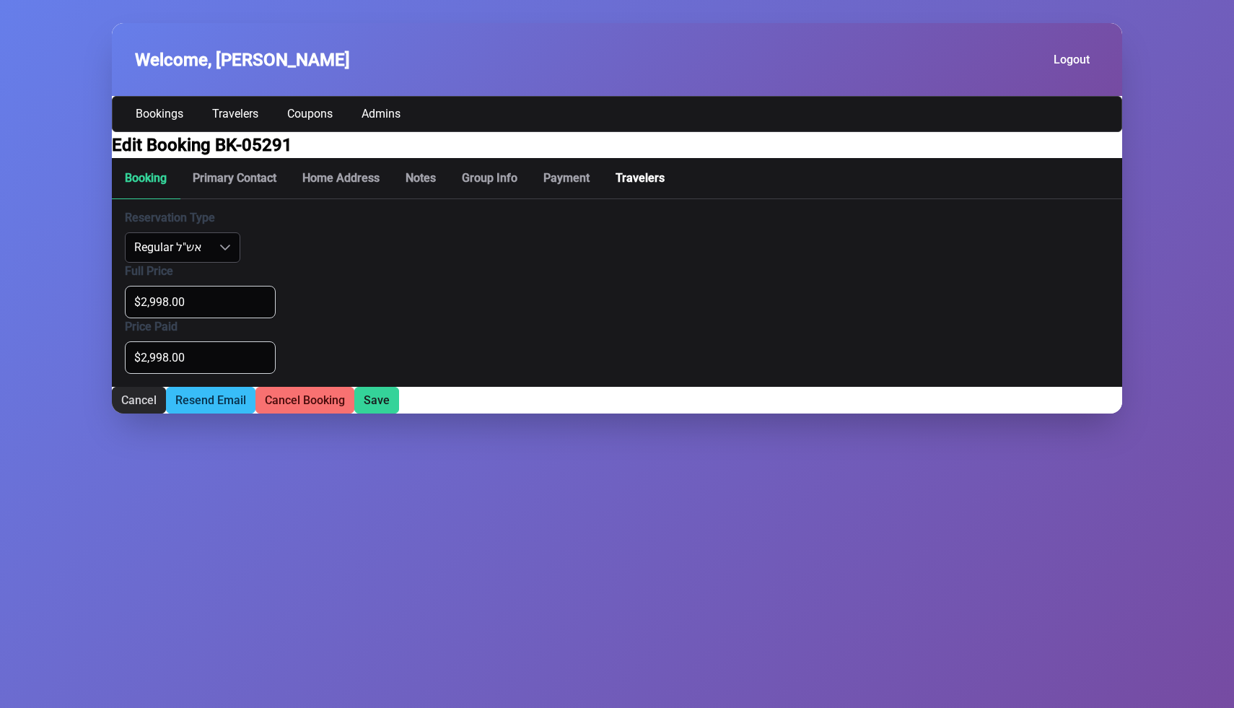
click at [657, 199] on p-tab "Travelers" at bounding box center [640, 178] width 75 height 41
